Goal: Task Accomplishment & Management: Manage account settings

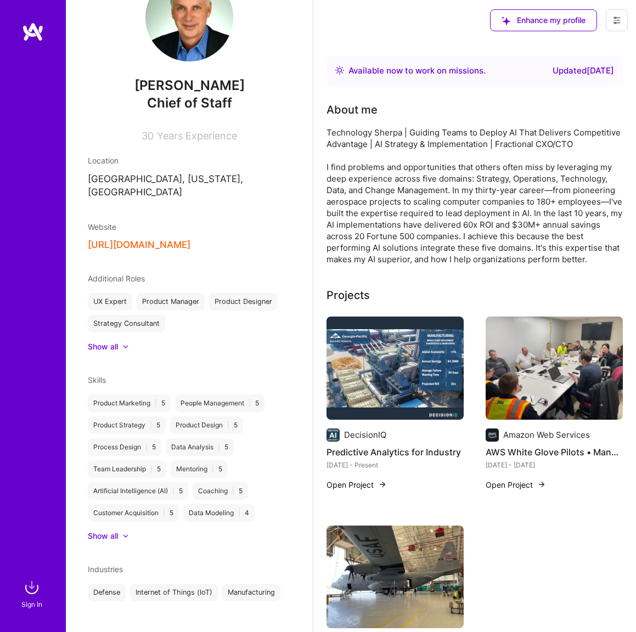
scroll to position [2, 0]
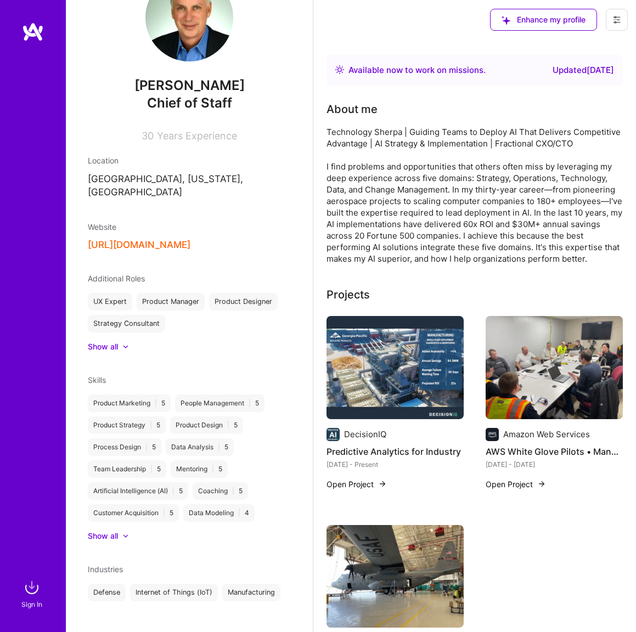
click at [611, 23] on button at bounding box center [617, 20] width 22 height 22
click at [578, 39] on button "Settings" at bounding box center [586, 45] width 82 height 28
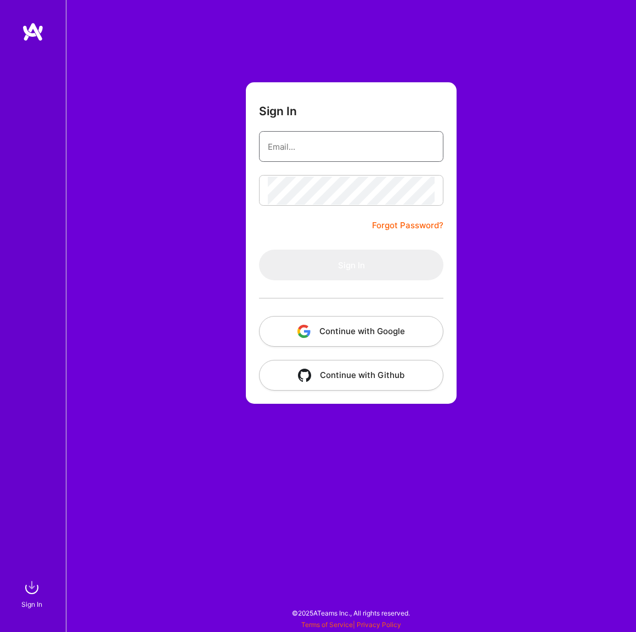
click at [382, 143] on input "email" at bounding box center [351, 147] width 167 height 28
type input "[EMAIL_ADDRESS][DOMAIN_NAME]"
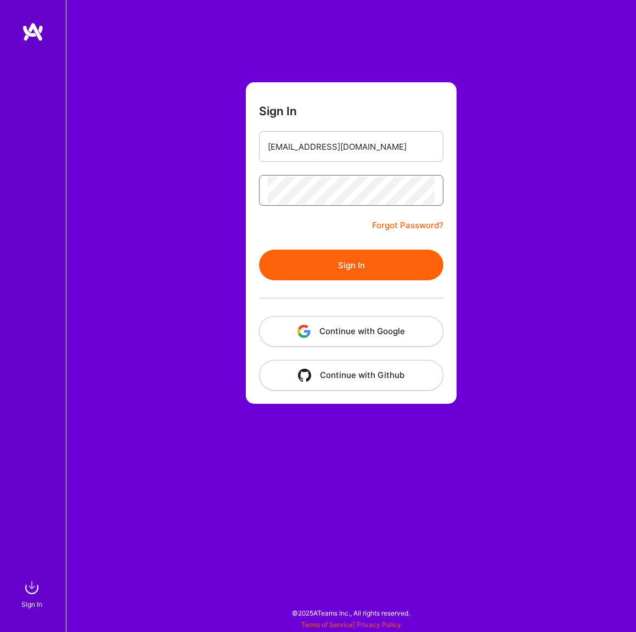
click at [259, 250] on button "Sign In" at bounding box center [351, 265] width 184 height 31
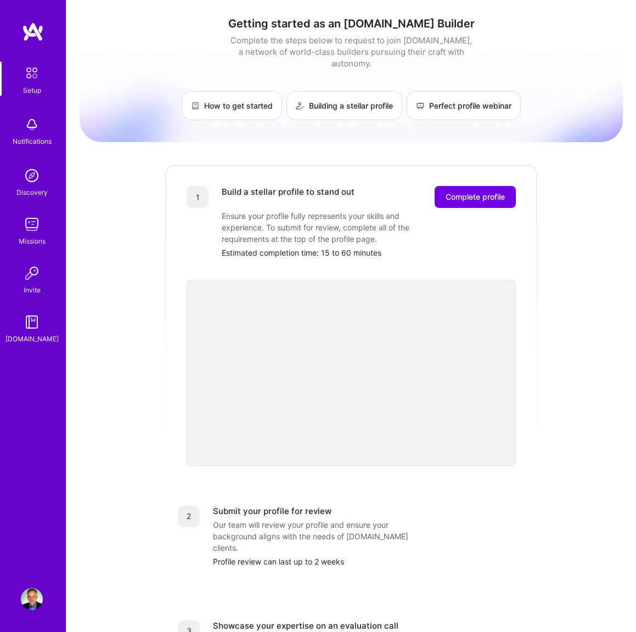
click at [31, 81] on img at bounding box center [31, 72] width 23 height 23
click at [33, 73] on img at bounding box center [31, 72] width 23 height 23
click at [422, 101] on img at bounding box center [420, 105] width 9 height 9
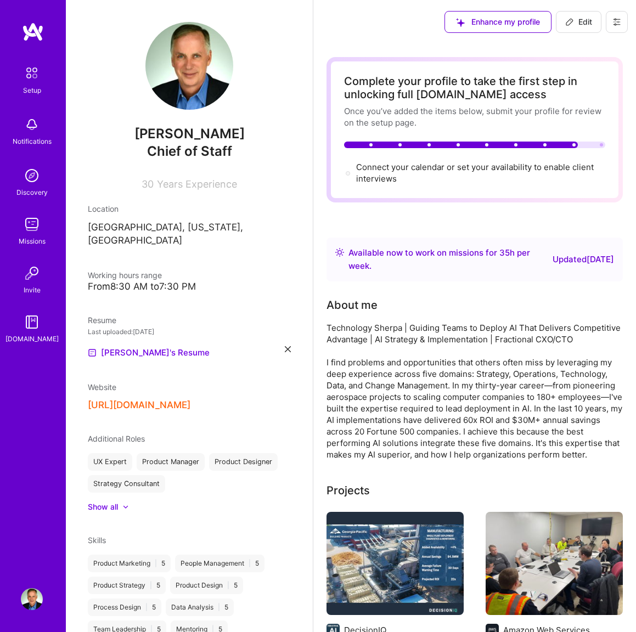
click at [578, 22] on span "Edit" at bounding box center [578, 21] width 27 height 11
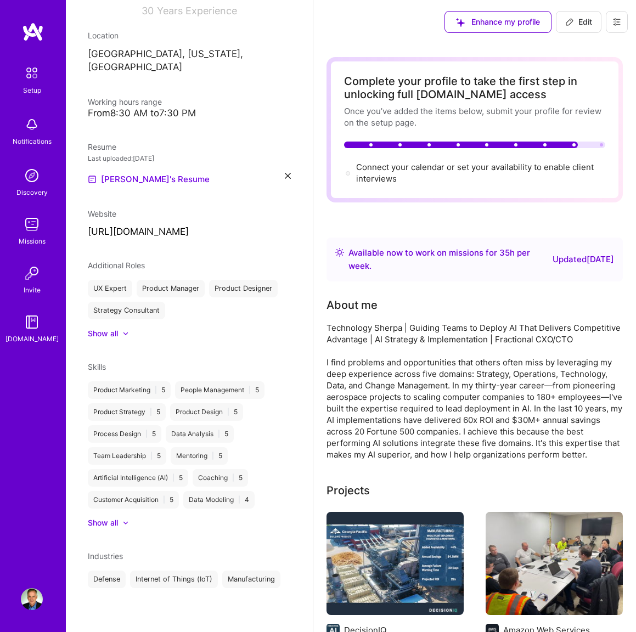
select select "US"
select select "Right Now"
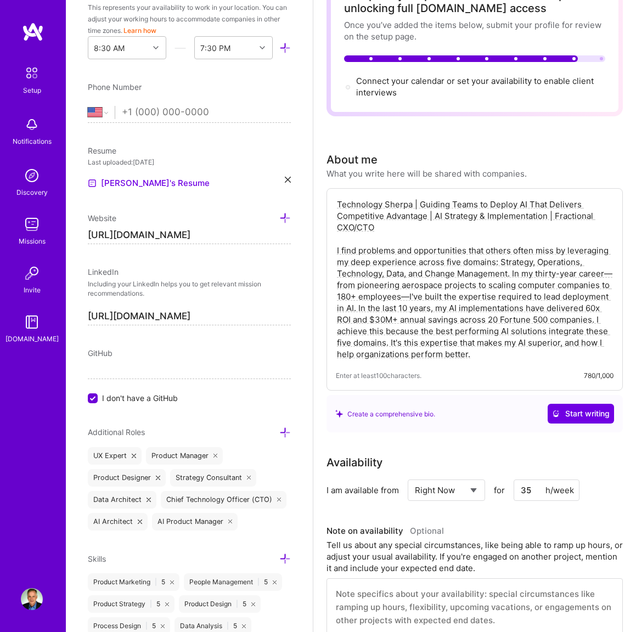
scroll to position [87, 0]
click at [499, 200] on textarea "Technology Sherpa | Guiding Teams to Deploy AI That Delivers Competitive Advant…" at bounding box center [475, 278] width 278 height 163
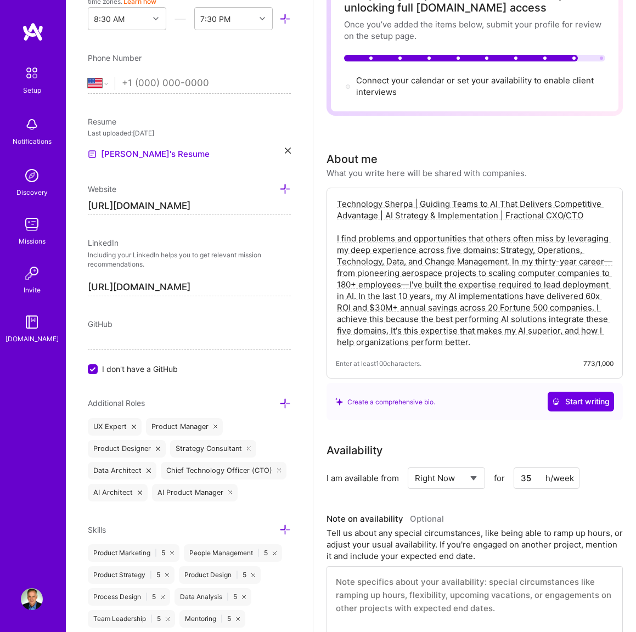
scroll to position [342, 0]
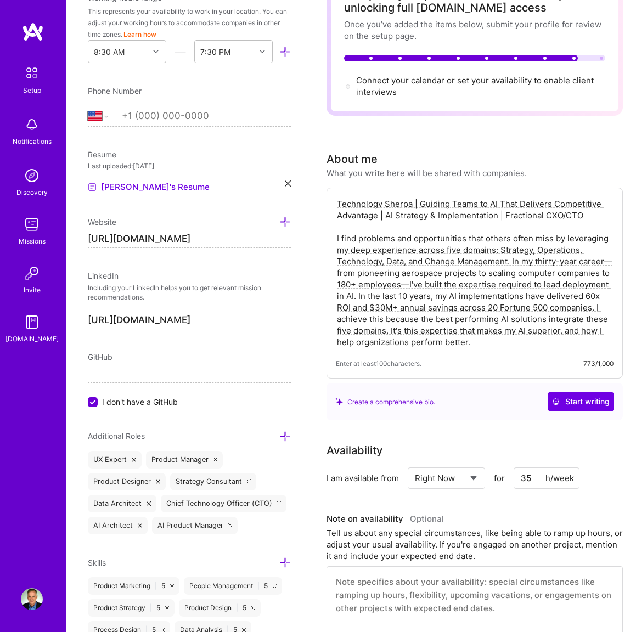
type textarea "Technology Sherpa | Guiding Teams to AI That Delivers Competitive Advantage | A…"
click at [159, 118] on input "tel" at bounding box center [206, 116] width 169 height 32
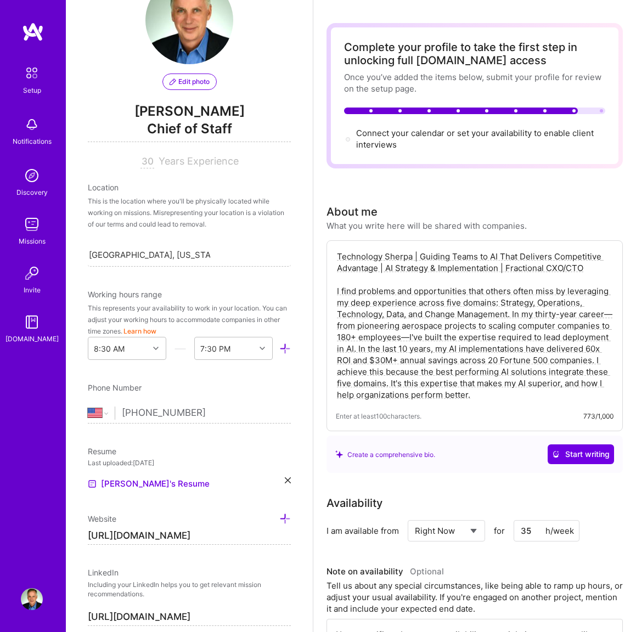
scroll to position [0, 0]
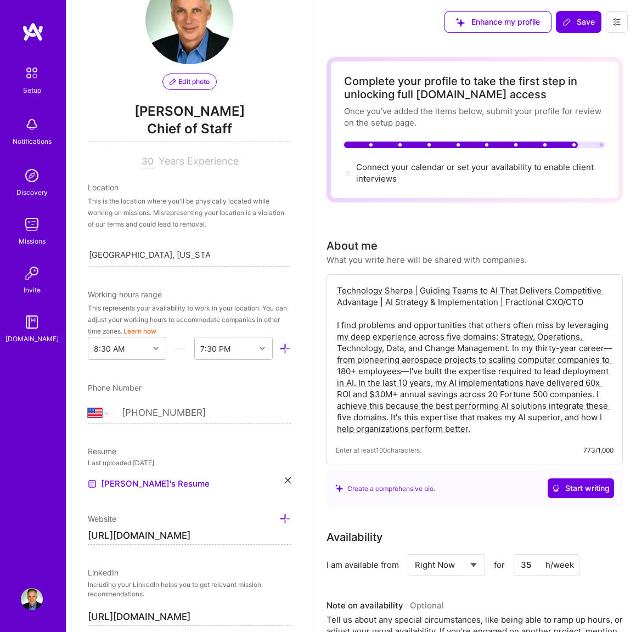
type input "[PHONE_NUMBER]"
click at [114, 198] on div "This is the location where you'll be physically located while working on missio…" at bounding box center [189, 212] width 203 height 35
click at [111, 186] on div "Location" at bounding box center [189, 188] width 203 height 12
click at [105, 191] on div "Location" at bounding box center [189, 188] width 203 height 12
drag, startPoint x: 105, startPoint y: 191, endPoint x: 138, endPoint y: 194, distance: 33.0
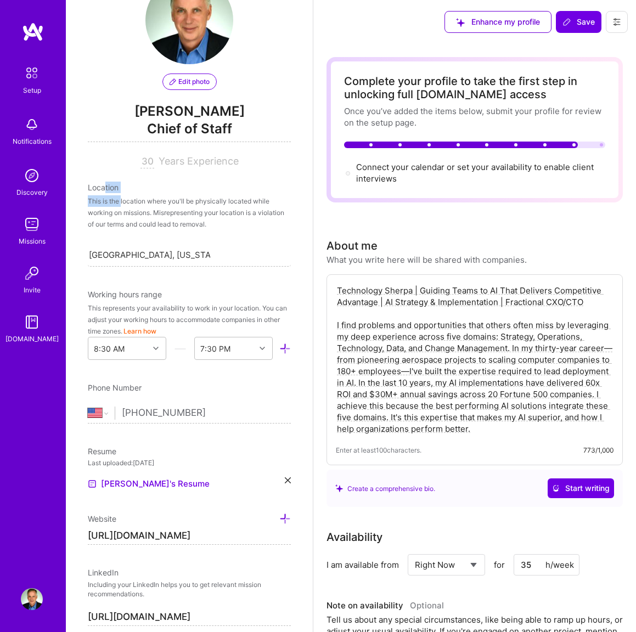
click at [125, 200] on div "Location This is the location where you'll be physically located while working …" at bounding box center [189, 224] width 203 height 85
click at [562, 20] on icon at bounding box center [566, 22] width 9 height 9
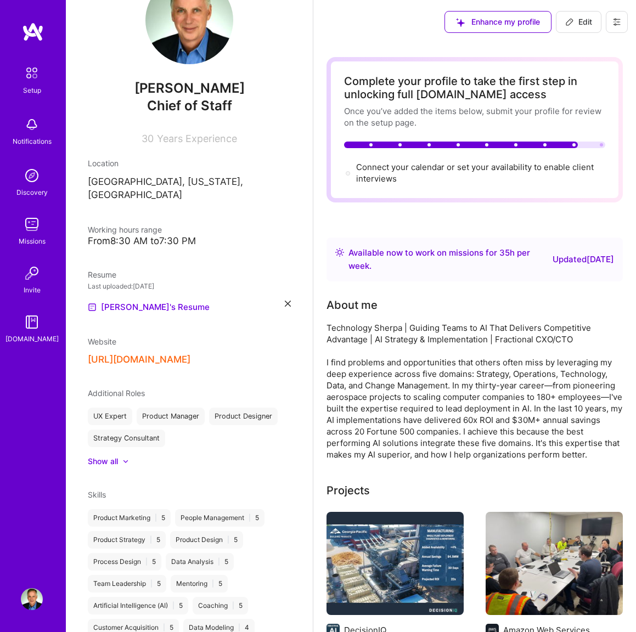
click at [216, 137] on span "Years Experience" at bounding box center [197, 139] width 80 height 12
click at [592, 21] on button "Edit" at bounding box center [579, 22] width 46 height 22
select select "US"
select select "Right Now"
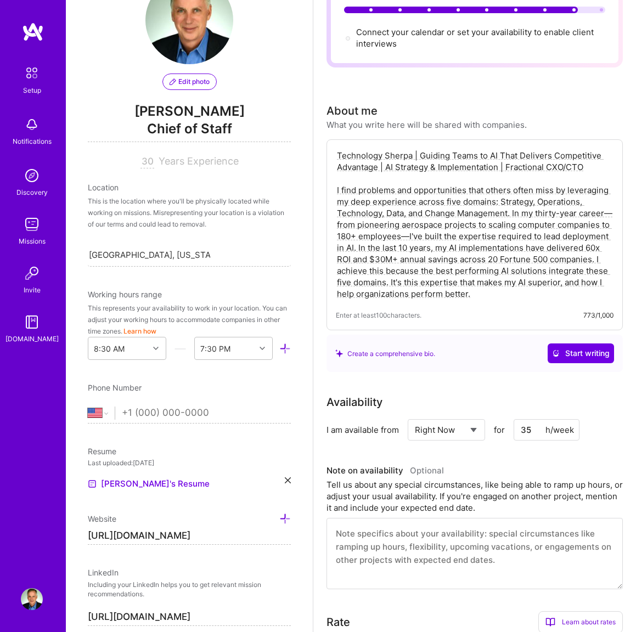
scroll to position [136, 0]
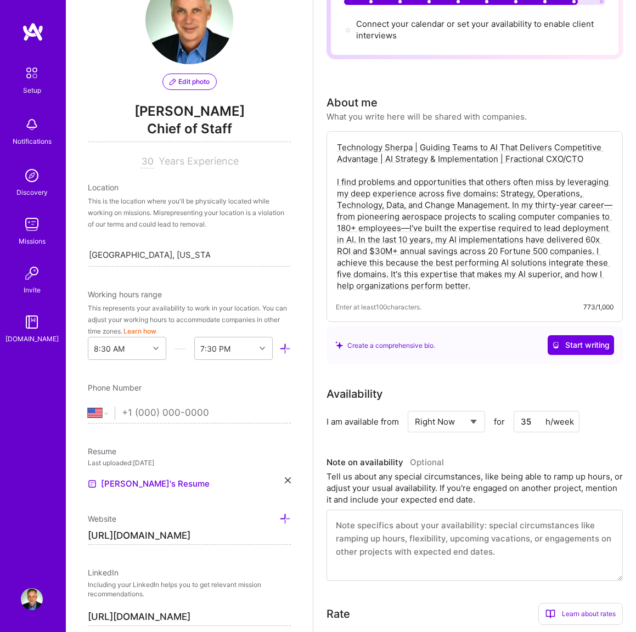
click at [527, 422] on input "35" at bounding box center [546, 421] width 66 height 21
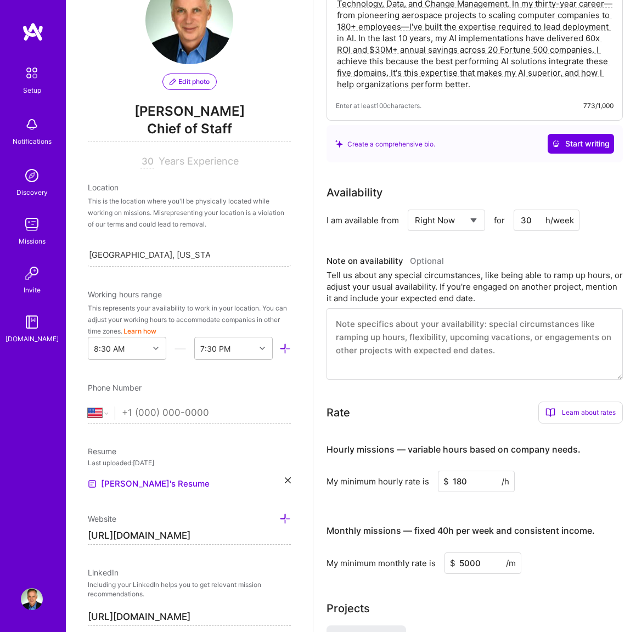
scroll to position [346, 0]
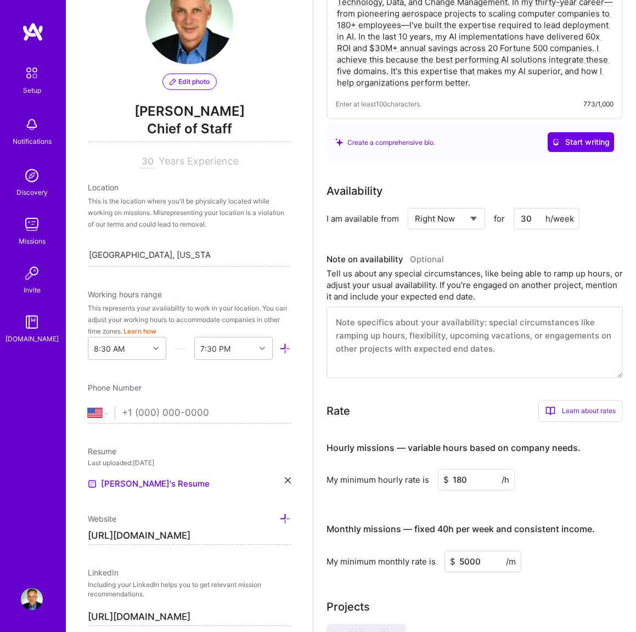
type input "30"
click at [463, 560] on input "5000" at bounding box center [482, 561] width 77 height 21
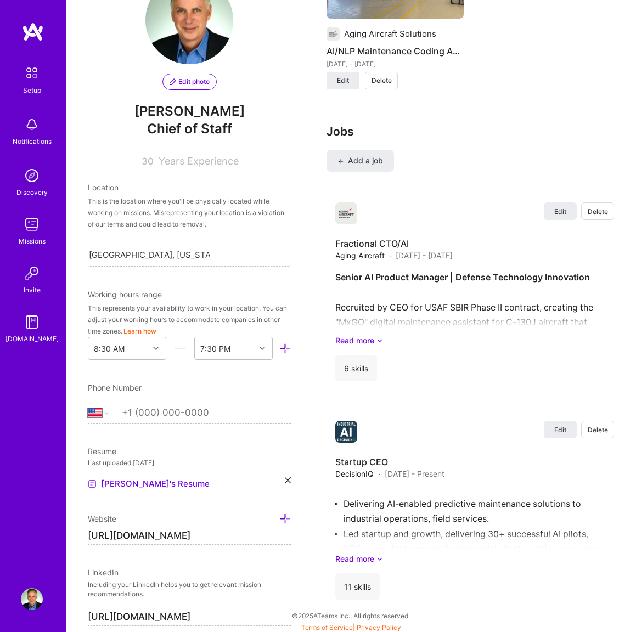
scroll to position [1301, 0]
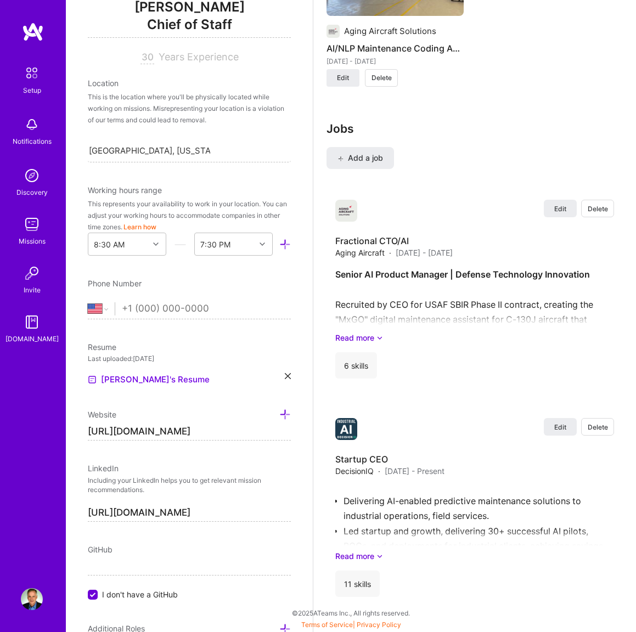
type input "4000"
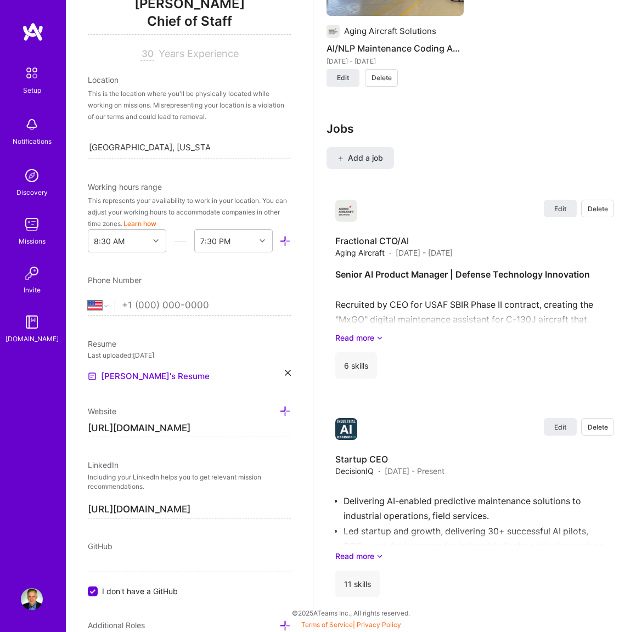
click at [226, 306] on input "tel" at bounding box center [206, 306] width 169 height 32
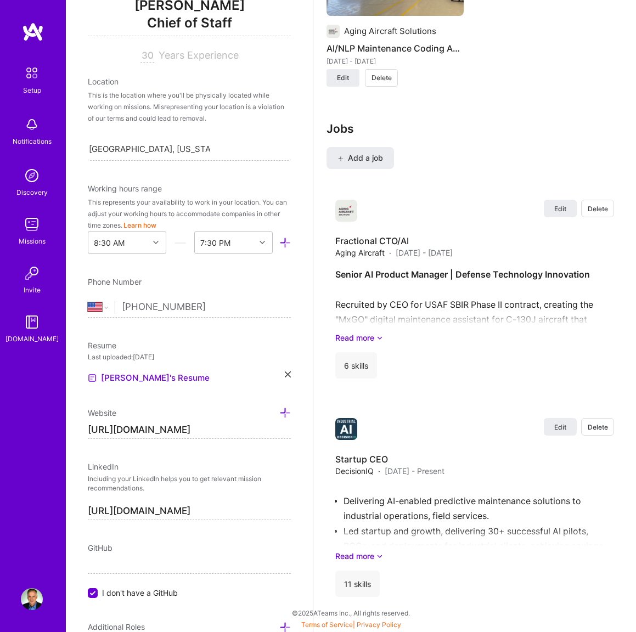
drag, startPoint x: 123, startPoint y: 307, endPoint x: 129, endPoint y: 308, distance: 6.7
click at [123, 307] on input "[PHONE_NUMBER]" at bounding box center [206, 307] width 169 height 32
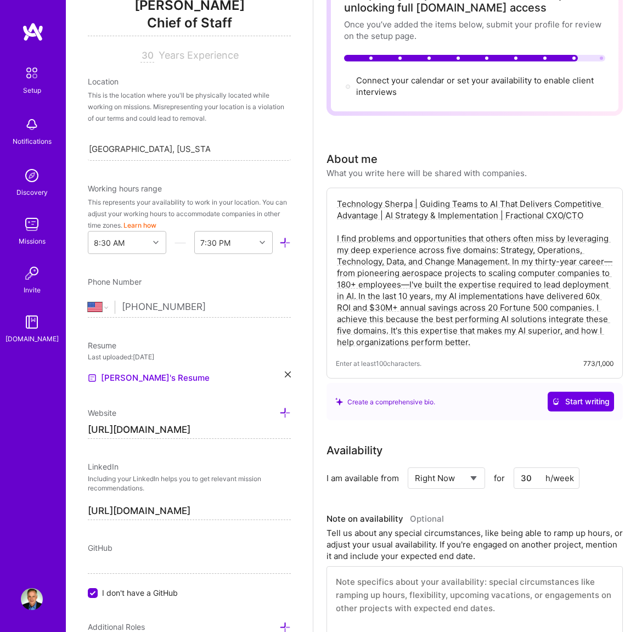
scroll to position [0, 0]
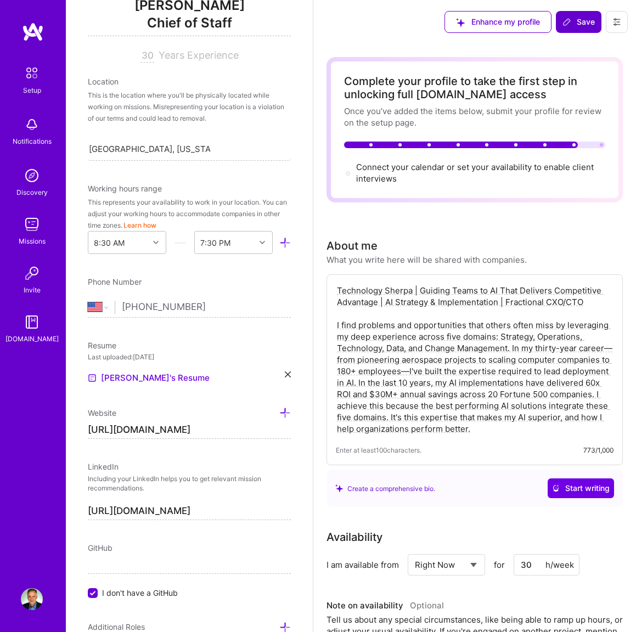
type input "[PHONE_NUMBER]"
click at [571, 15] on button "Save" at bounding box center [579, 22] width 46 height 22
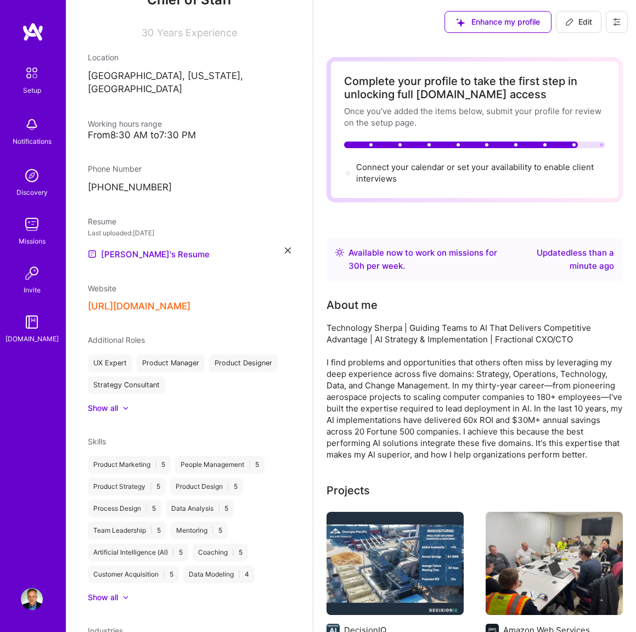
scroll to position [128, 0]
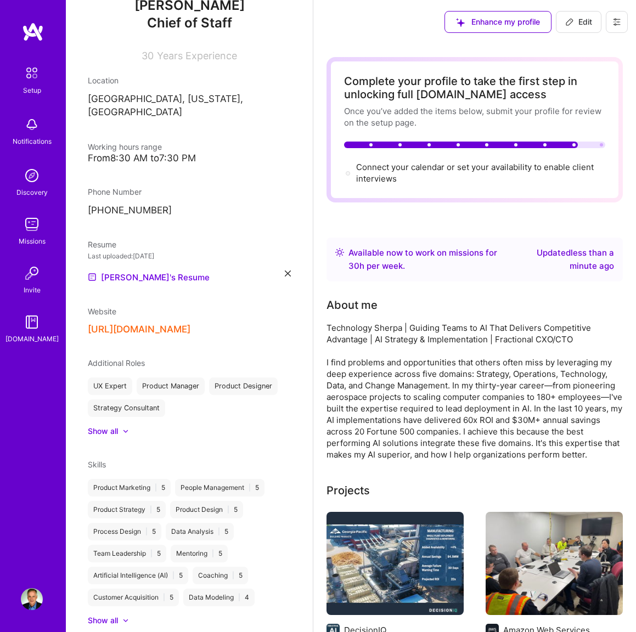
click at [539, 143] on div at bounding box center [461, 145] width 234 height 7
click at [580, 21] on span "Edit" at bounding box center [578, 21] width 27 height 11
select select "Right Now"
select select "US"
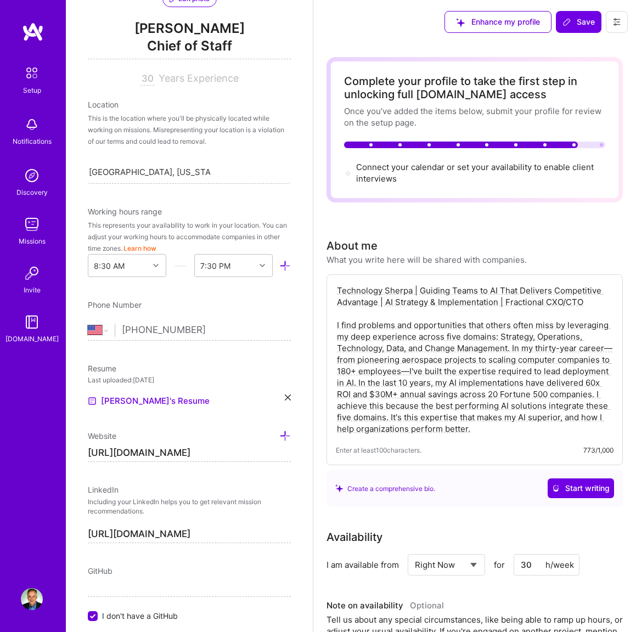
scroll to position [151, 0]
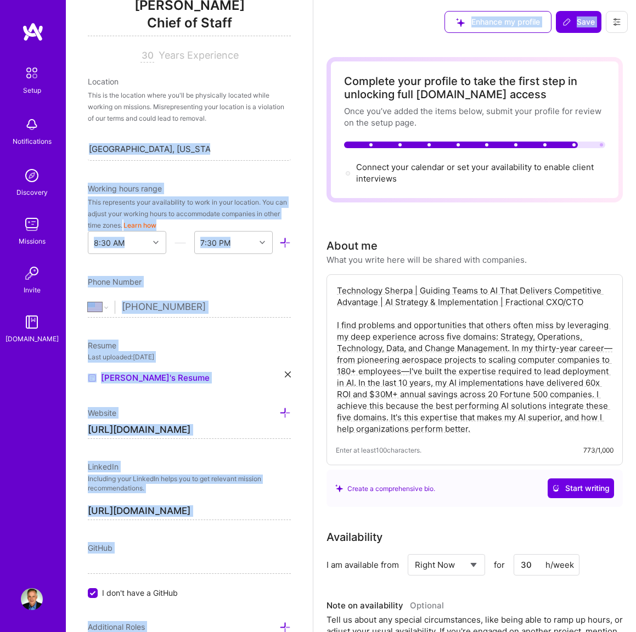
drag, startPoint x: 428, startPoint y: 59, endPoint x: 290, endPoint y: 162, distance: 172.1
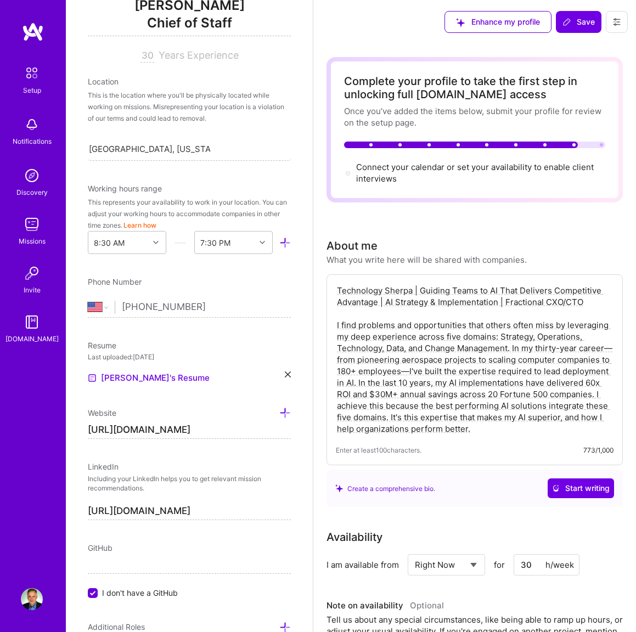
click at [337, 143] on div "Complete your profile to take the first step in unlocking full [DOMAIN_NAME] ac…" at bounding box center [474, 129] width 296 height 145
click at [374, 394] on textarea "Technology Sherpa | Guiding Teams to AI That Delivers Competitive Advantage | A…" at bounding box center [475, 360] width 278 height 152
click at [445, 404] on textarea "Technology Sherpa | Guiding Teams to AI That Delivers Competitive Advantage | A…" at bounding box center [475, 360] width 278 height 152
click at [444, 404] on textarea "Technology Sherpa | Guiding Teams to AI That Delivers Competitive Advantage | A…" at bounding box center [475, 360] width 278 height 152
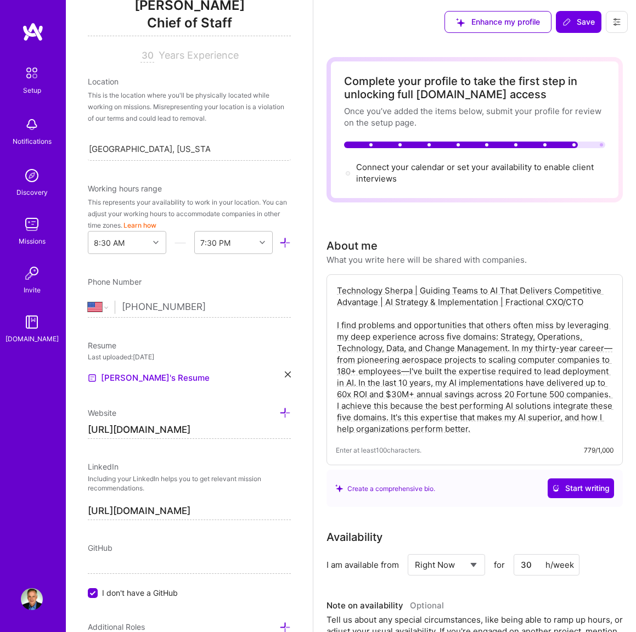
click at [444, 404] on textarea "Technology Sherpa | Guiding Teams to AI That Delivers Competitive Advantage | A…" at bounding box center [475, 360] width 278 height 152
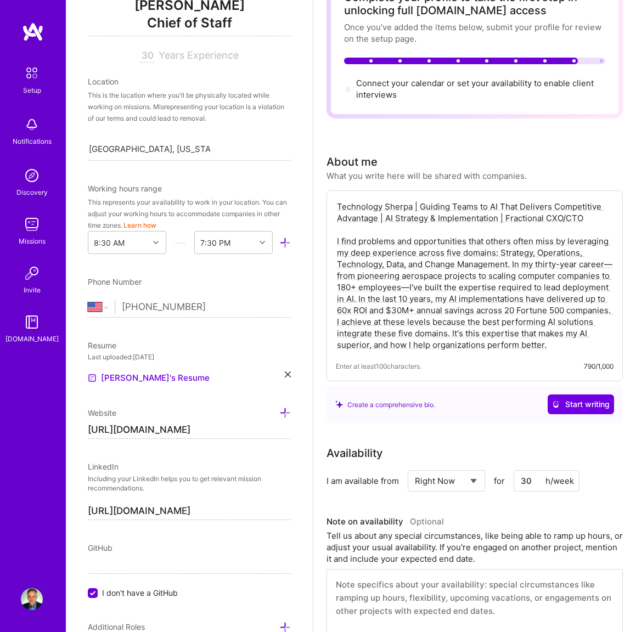
scroll to position [0, 0]
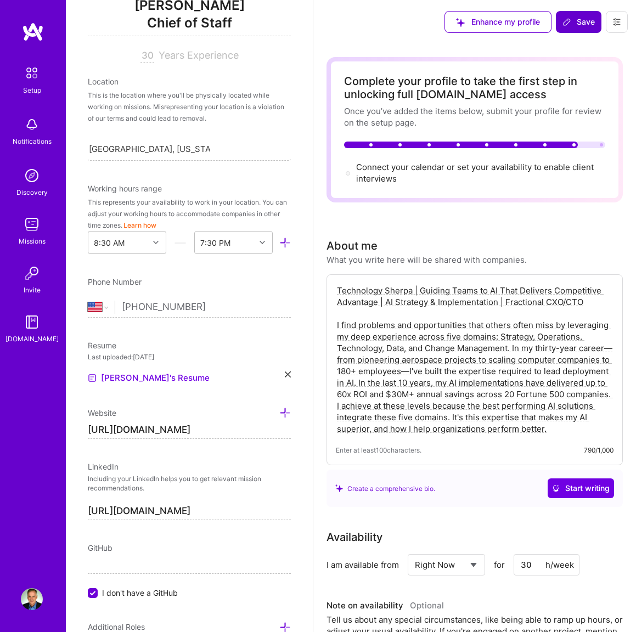
type textarea "Technology Sherpa | Guiding Teams to AI That Delivers Competitive Advantage | A…"
click at [586, 20] on span "Save" at bounding box center [578, 21] width 32 height 11
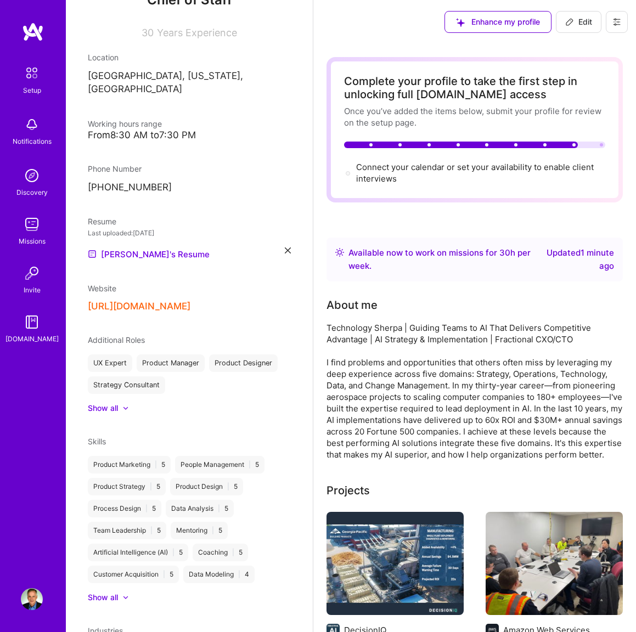
scroll to position [128, 0]
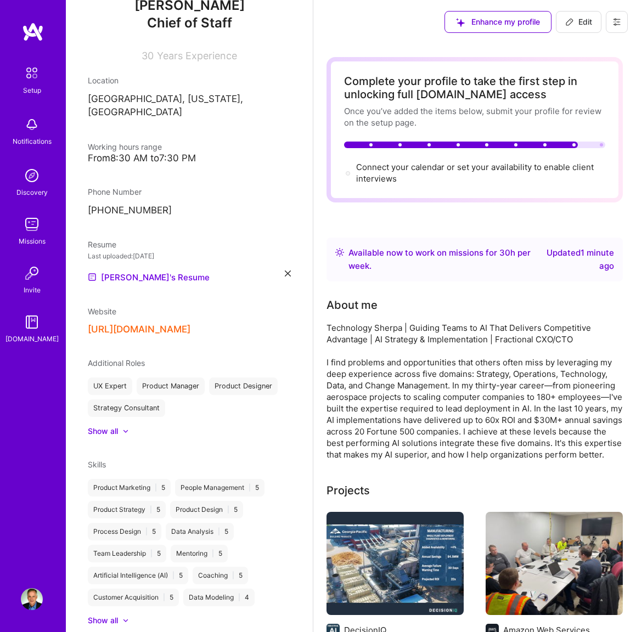
click at [616, 20] on icon at bounding box center [616, 22] width 9 height 9
click at [605, 41] on button "Settings" at bounding box center [586, 47] width 82 height 28
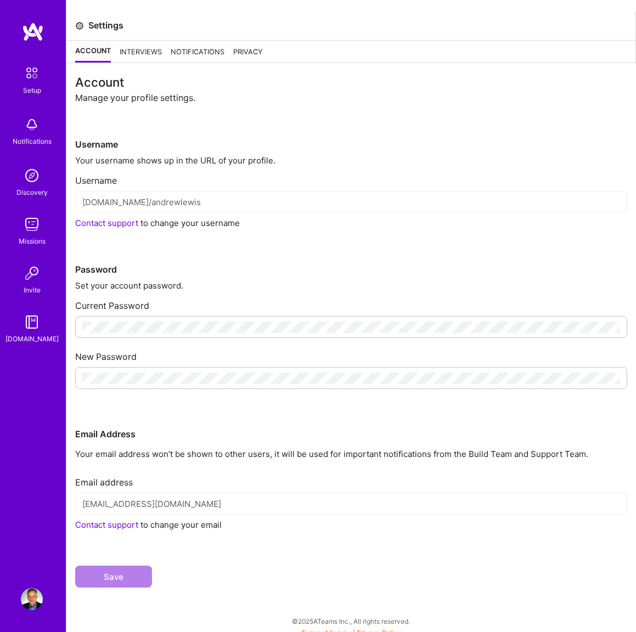
click at [138, 51] on div "Interviews" at bounding box center [141, 52] width 42 height 22
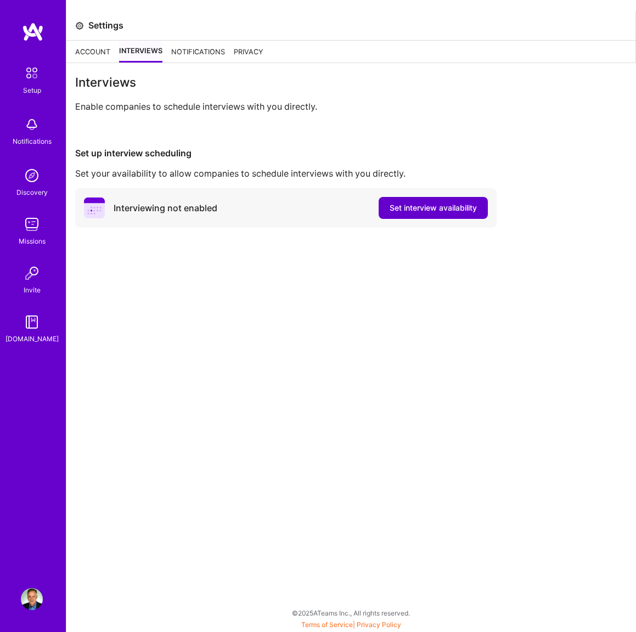
click at [408, 206] on span "Set interview availability" at bounding box center [432, 207] width 87 height 11
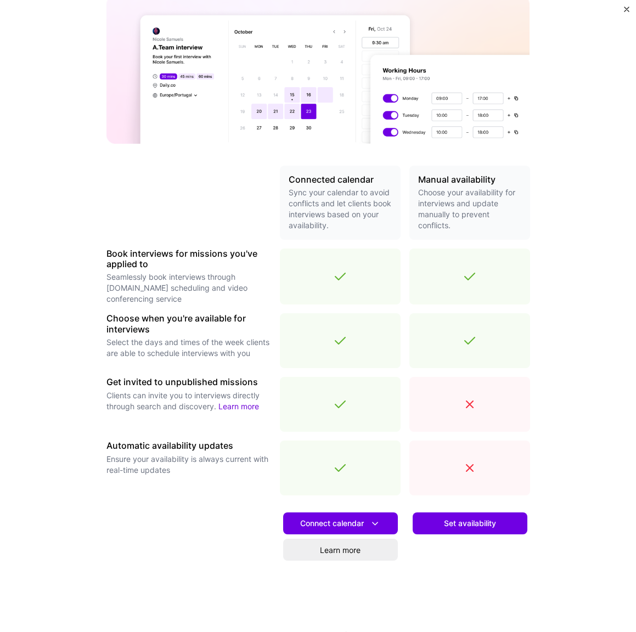
scroll to position [111, 0]
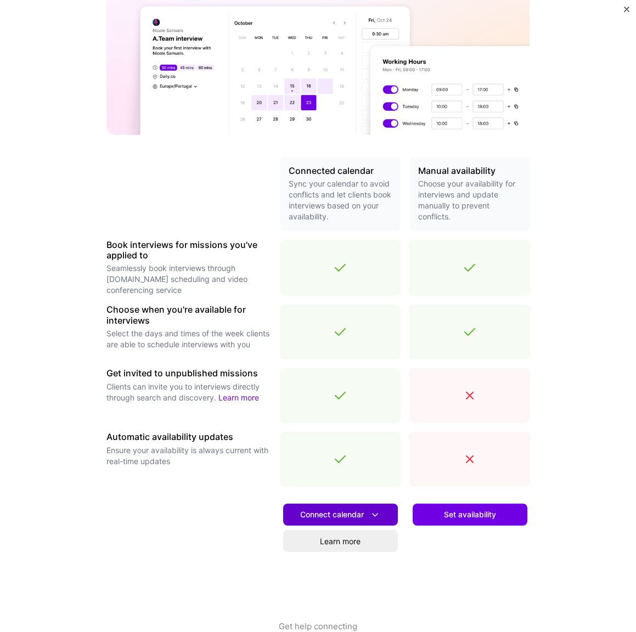
click at [366, 513] on span "Connect calendar" at bounding box center [340, 515] width 81 height 12
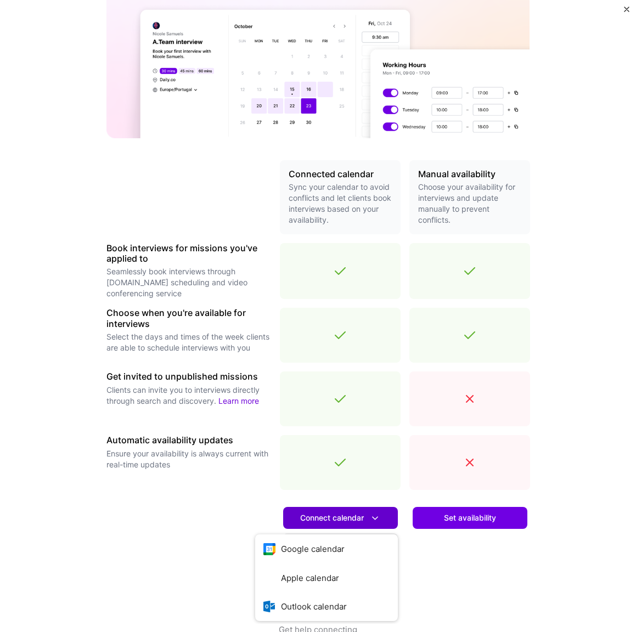
scroll to position [137, 0]
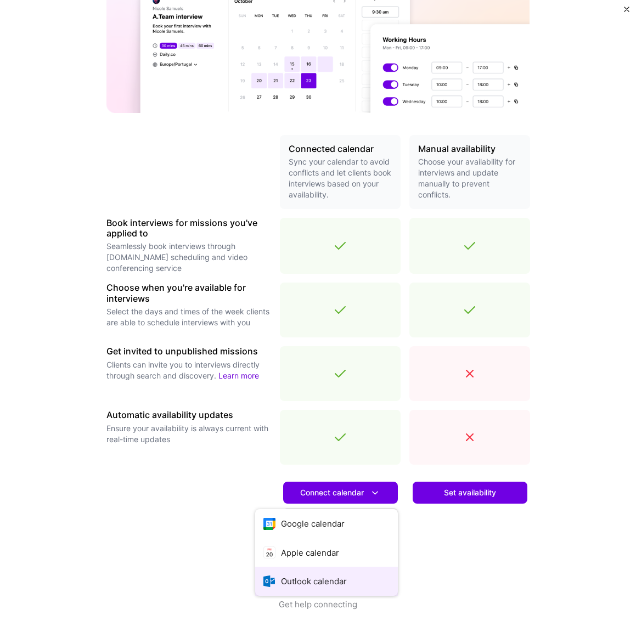
click at [332, 578] on button "Outlook calendar" at bounding box center [326, 581] width 143 height 29
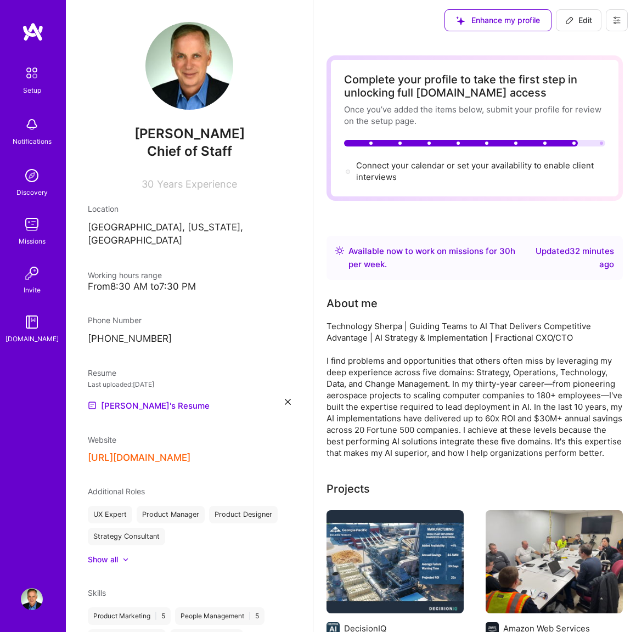
scroll to position [3, 0]
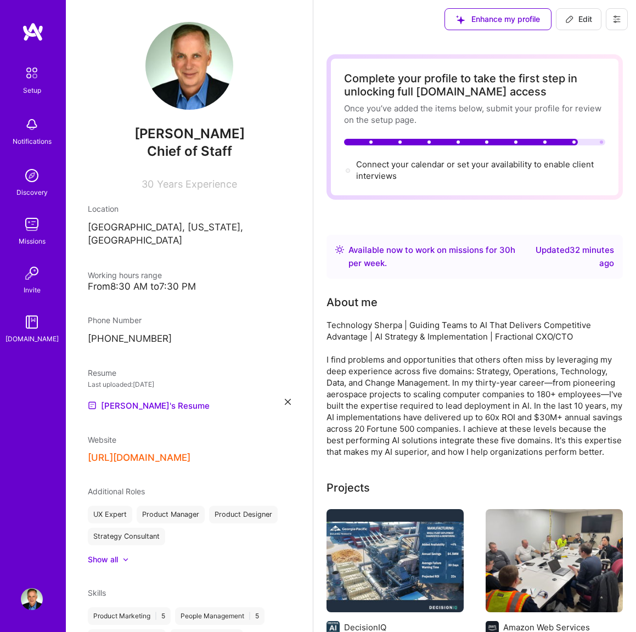
click at [620, 16] on icon at bounding box center [616, 19] width 9 height 9
click at [585, 36] on button "Settings" at bounding box center [586, 44] width 82 height 28
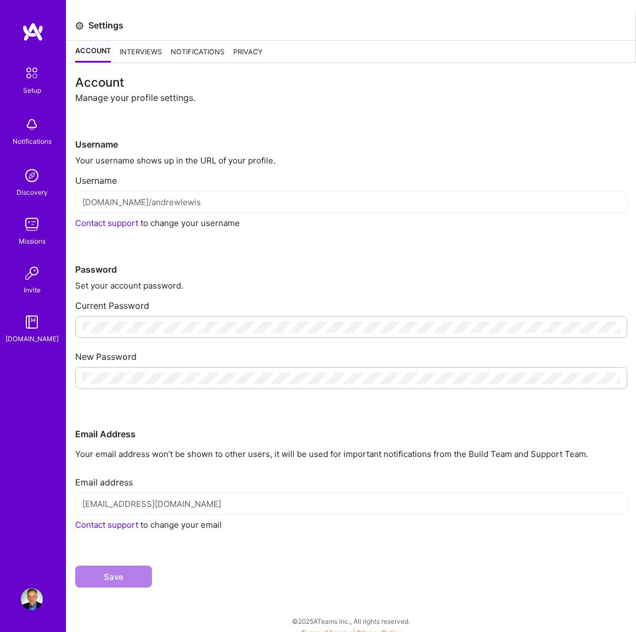
click at [201, 49] on div "Notifications" at bounding box center [198, 52] width 54 height 22
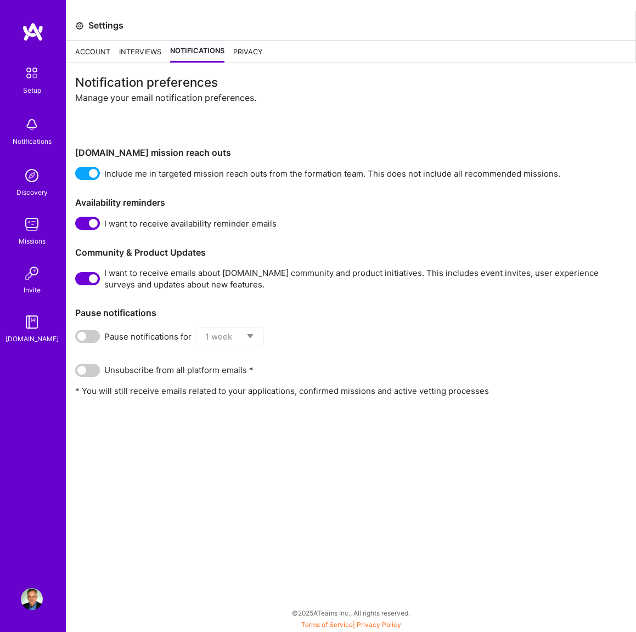
click at [251, 54] on div "Privacy" at bounding box center [248, 52] width 30 height 22
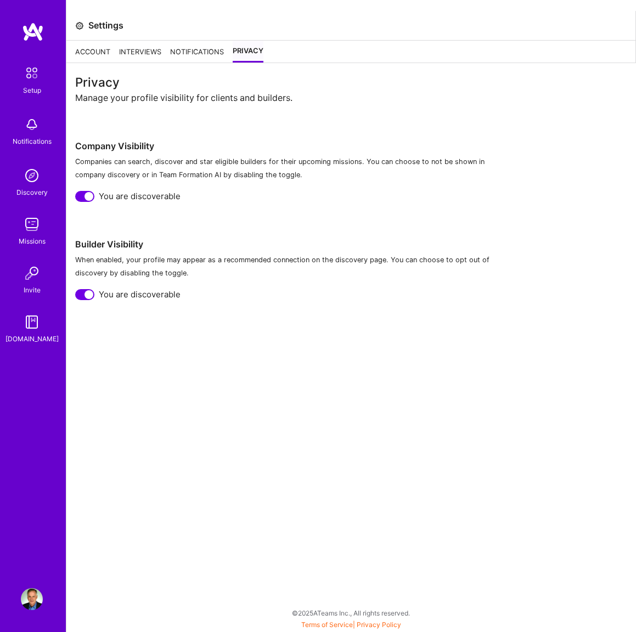
click at [98, 49] on div "Account" at bounding box center [92, 52] width 35 height 22
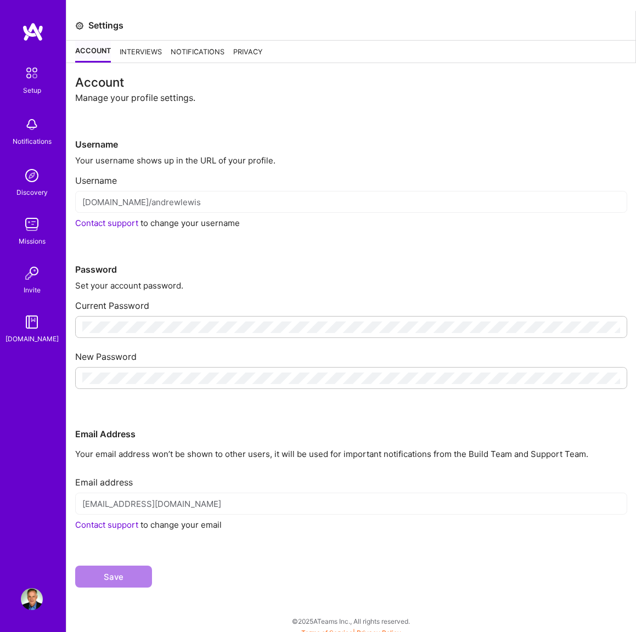
click at [123, 201] on div "[DOMAIN_NAME]/andrewlewis" at bounding box center [351, 202] width 552 height 22
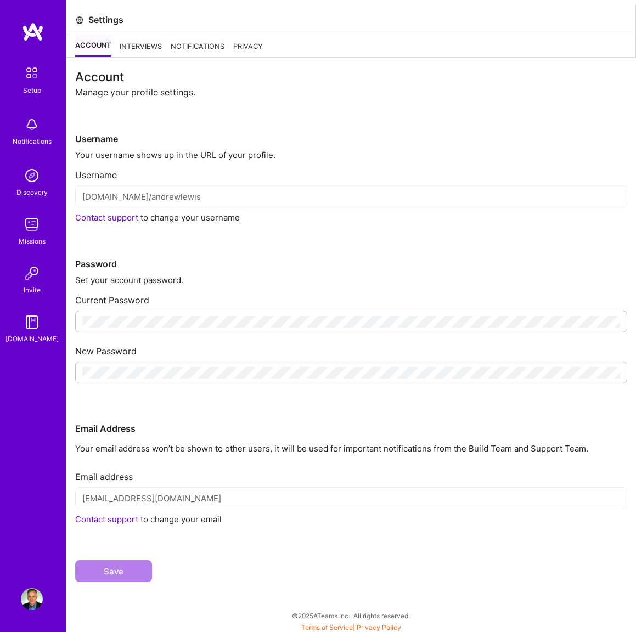
click at [151, 47] on div "Interviews" at bounding box center [141, 46] width 42 height 22
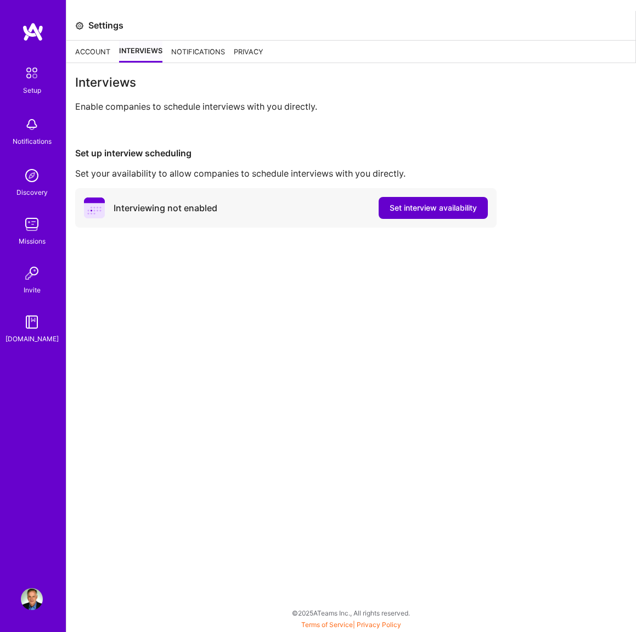
click at [399, 204] on span "Set interview availability" at bounding box center [432, 207] width 87 height 11
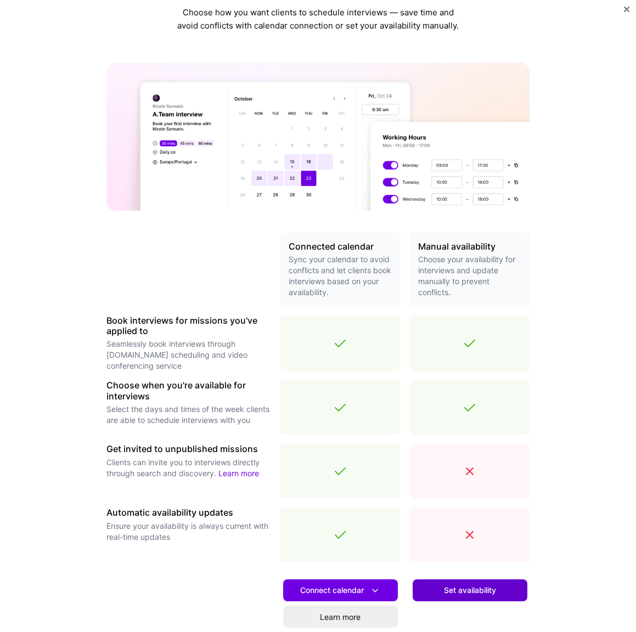
click at [484, 585] on span "Set availability" at bounding box center [470, 590] width 52 height 11
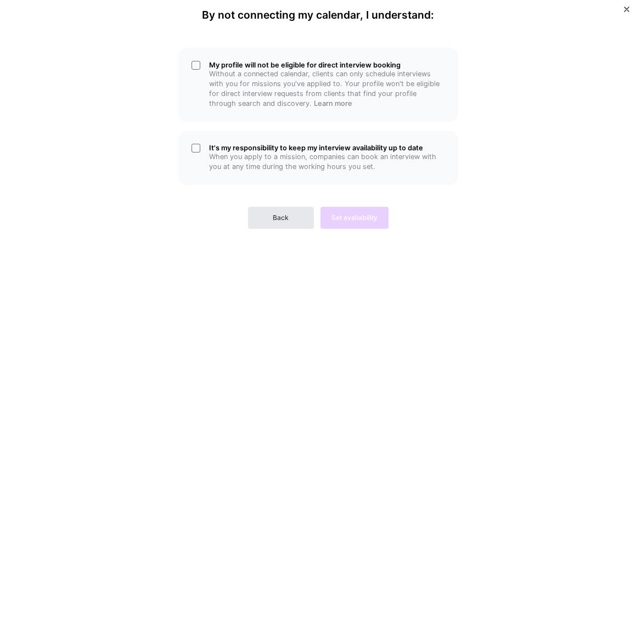
click at [288, 218] on span "Back" at bounding box center [281, 218] width 16 height 10
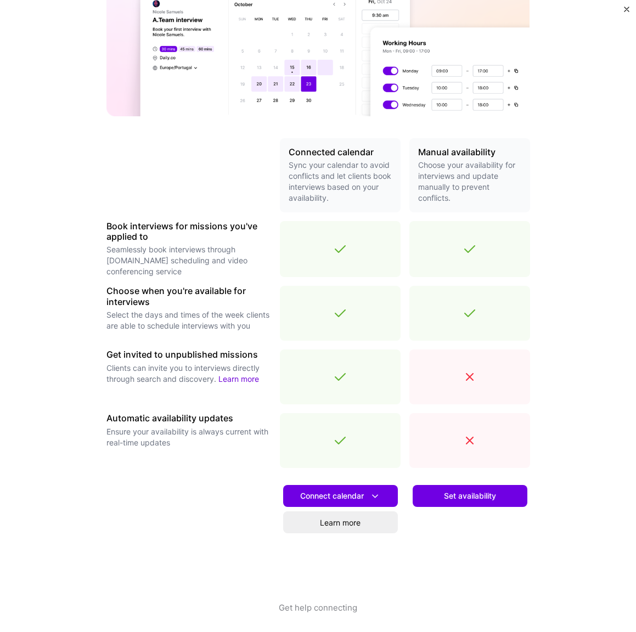
scroll to position [137, 0]
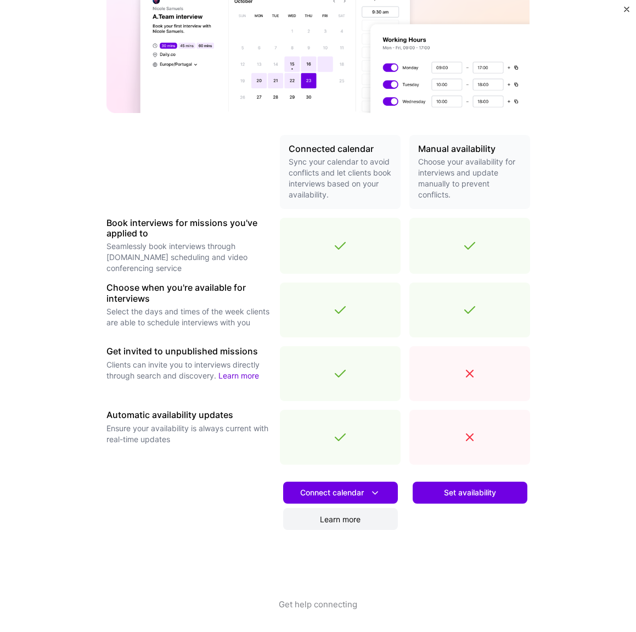
click at [341, 510] on link "Learn more" at bounding box center [340, 519] width 115 height 22
